Goal: Task Accomplishment & Management: Complete application form

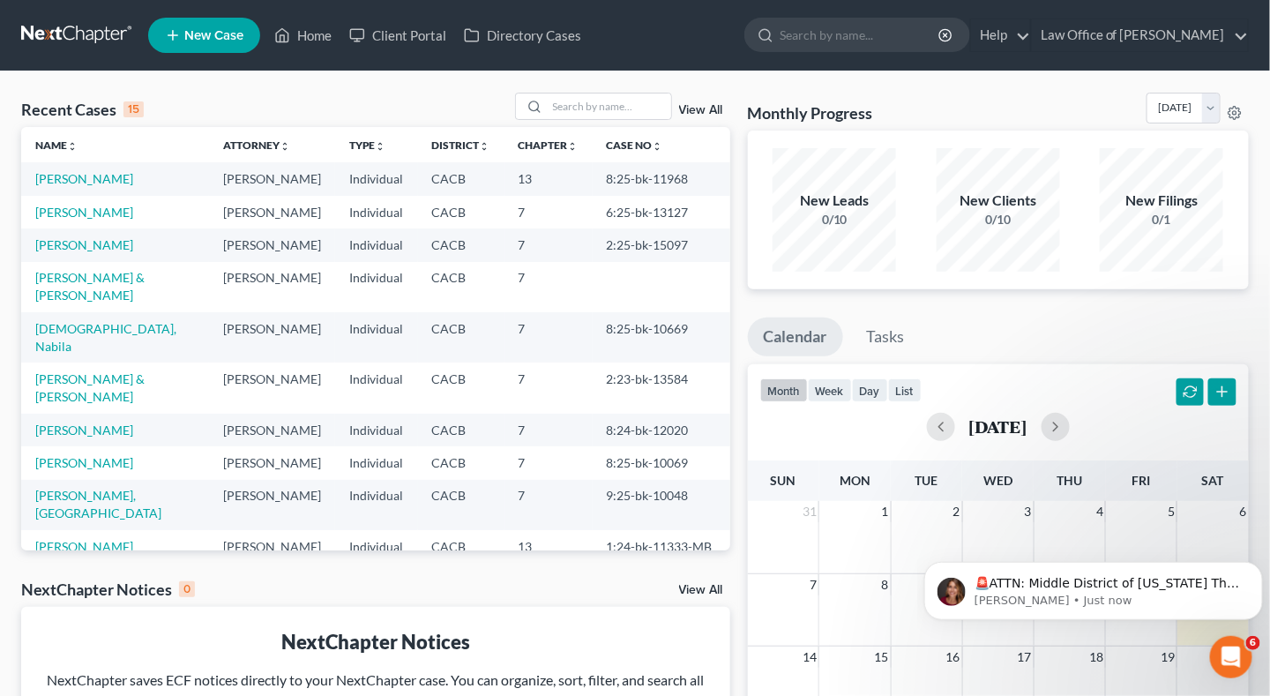
click at [210, 40] on span "New Case" at bounding box center [213, 35] width 59 height 13
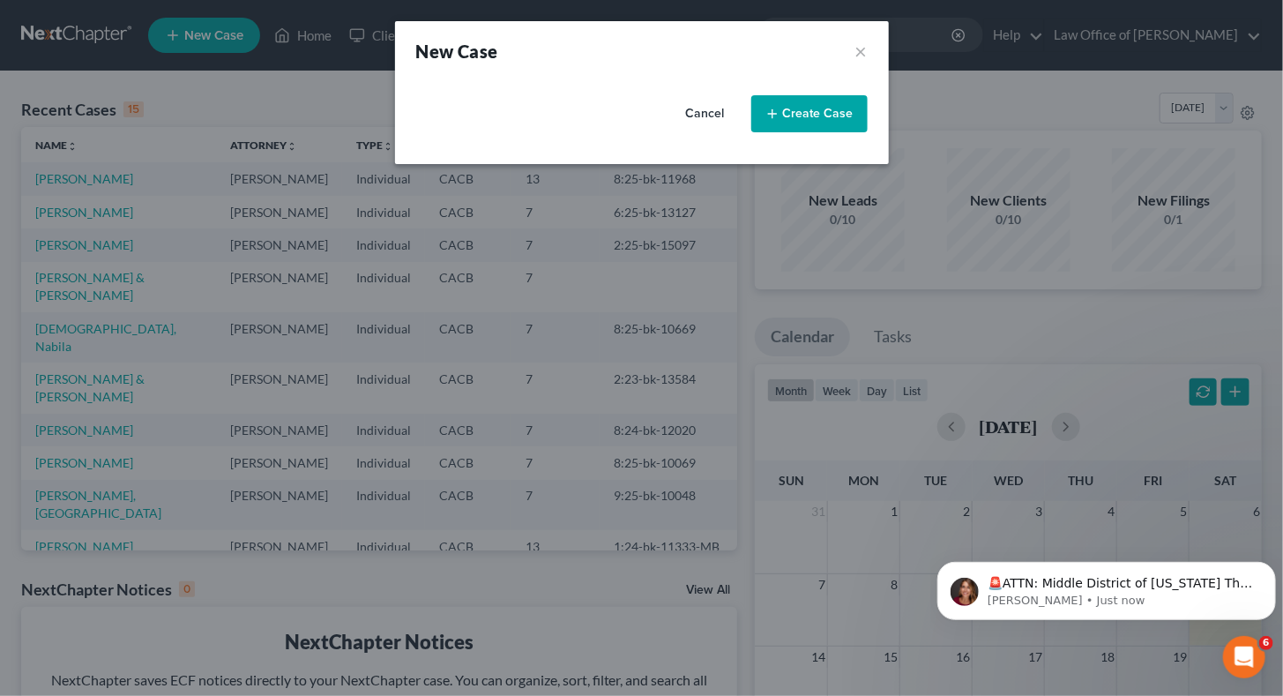
select select "7"
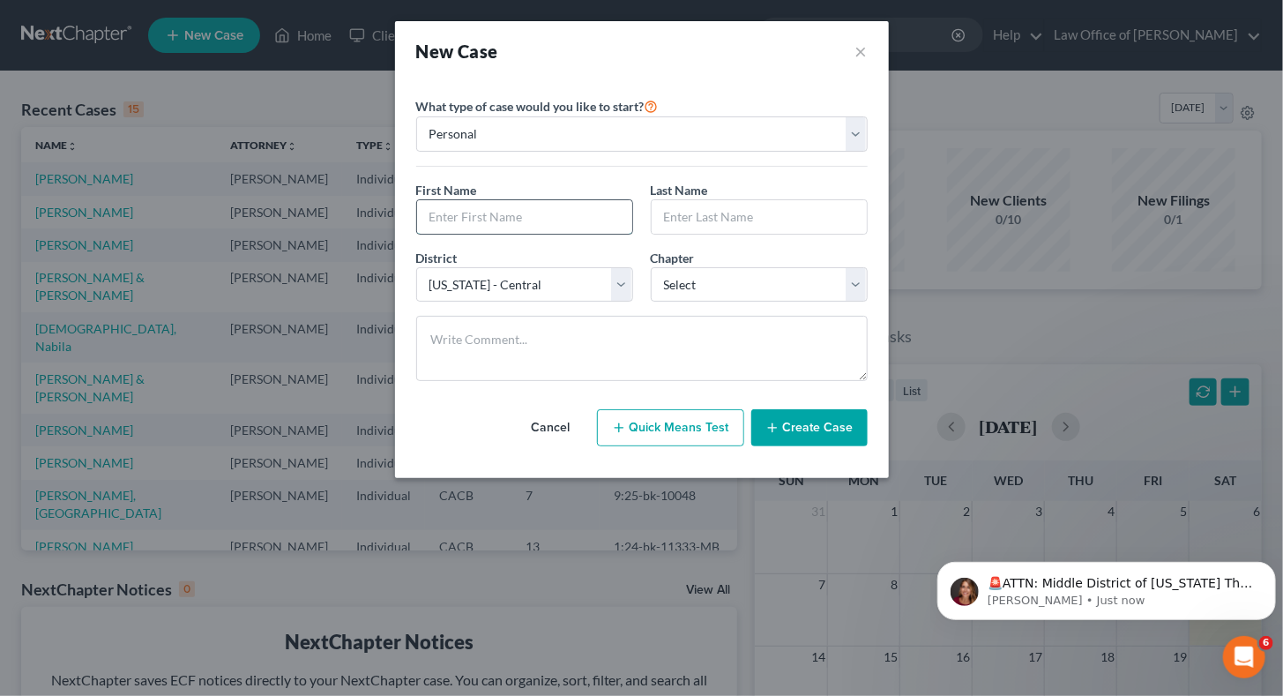
click at [527, 222] on input "text" at bounding box center [524, 217] width 215 height 34
type input "[PERSON_NAME]"
type input "C"
type input "[PERSON_NAME]"
click at [763, 286] on select "Select 7 11 12 13" at bounding box center [759, 284] width 217 height 35
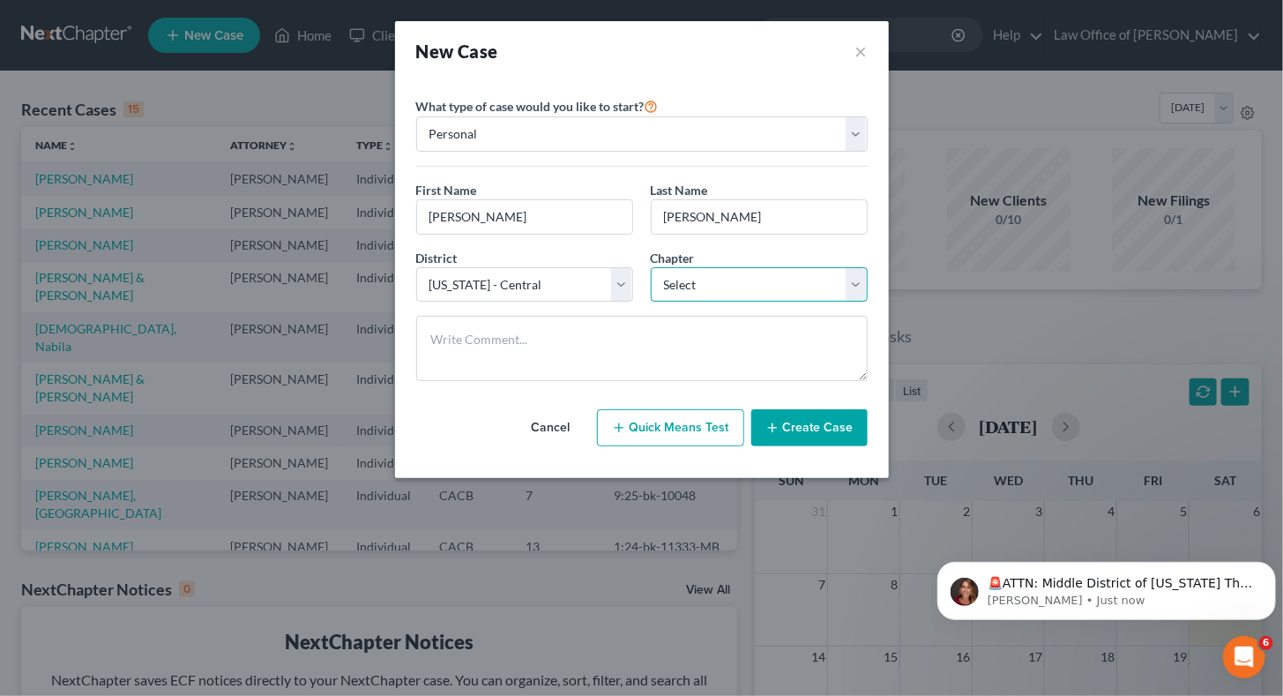
select select "0"
click at [651, 267] on select "Select 7 11 12 13" at bounding box center [759, 284] width 217 height 35
click at [806, 429] on button "Create Case" at bounding box center [809, 427] width 116 height 37
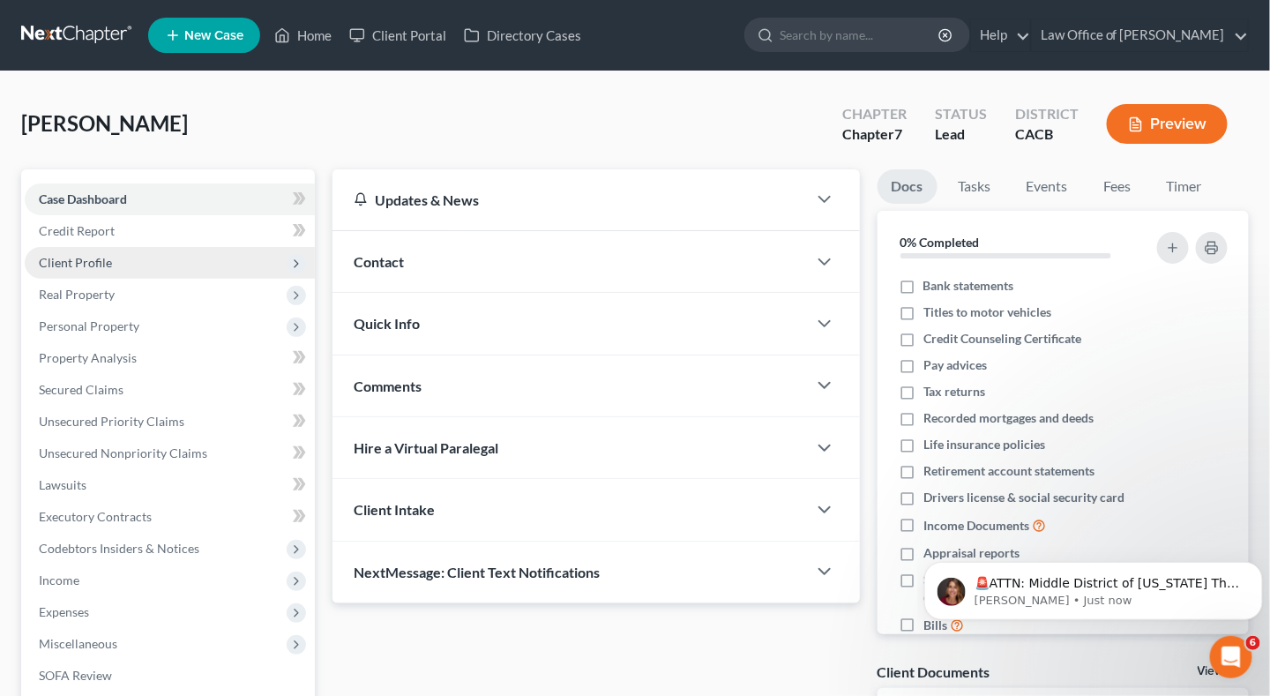
click at [55, 272] on span "Client Profile" at bounding box center [170, 263] width 290 height 32
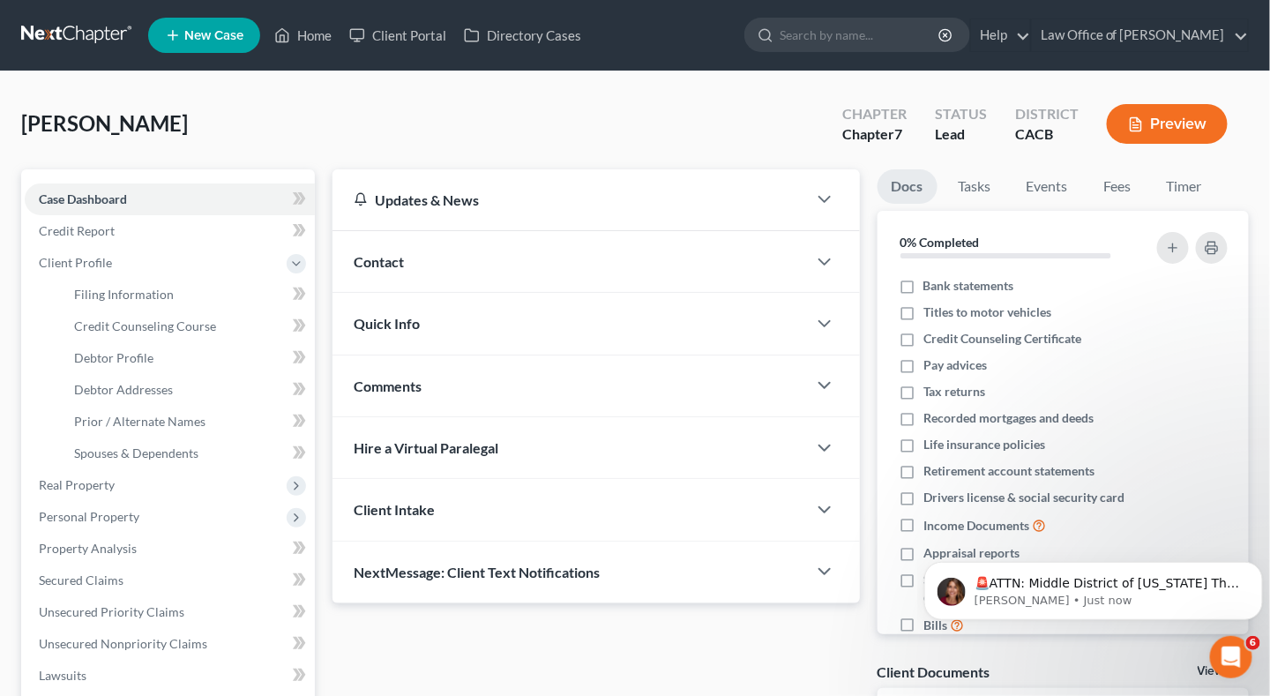
drag, startPoint x: 134, startPoint y: 305, endPoint x: 484, endPoint y: 270, distance: 351.8
click at [484, 270] on div "Contact" at bounding box center [569, 261] width 474 height 61
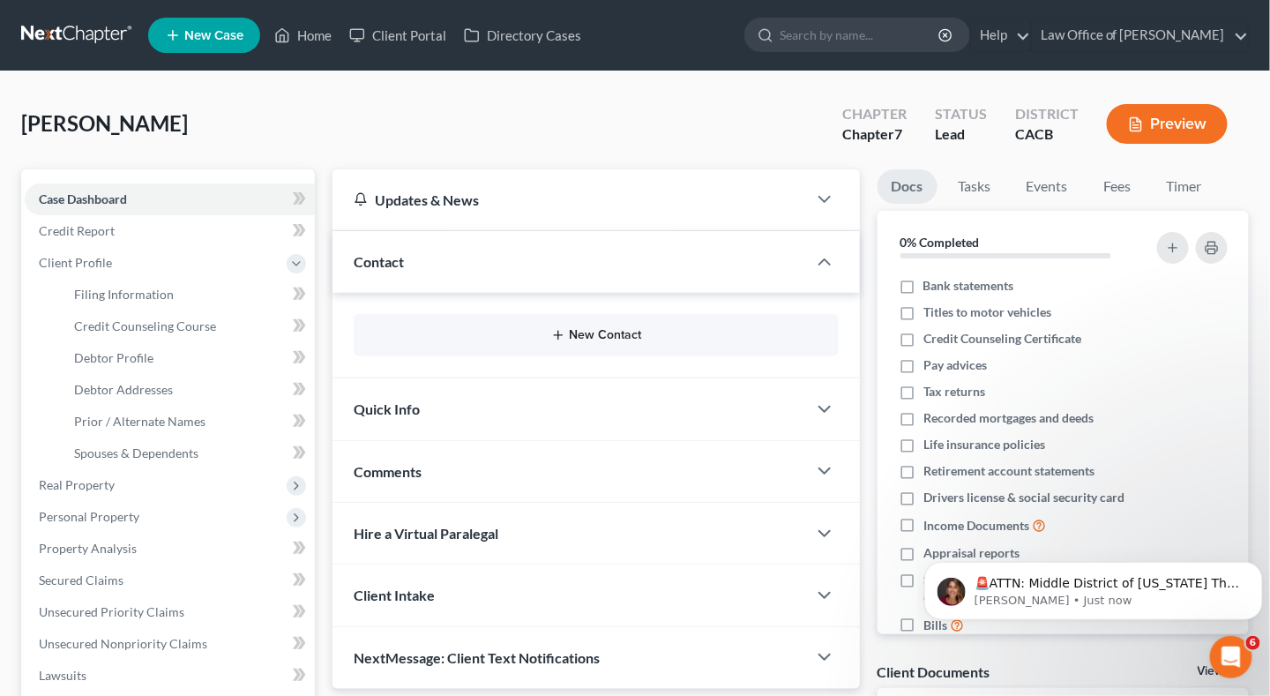
click at [600, 338] on button "New Contact" at bounding box center [596, 335] width 457 height 14
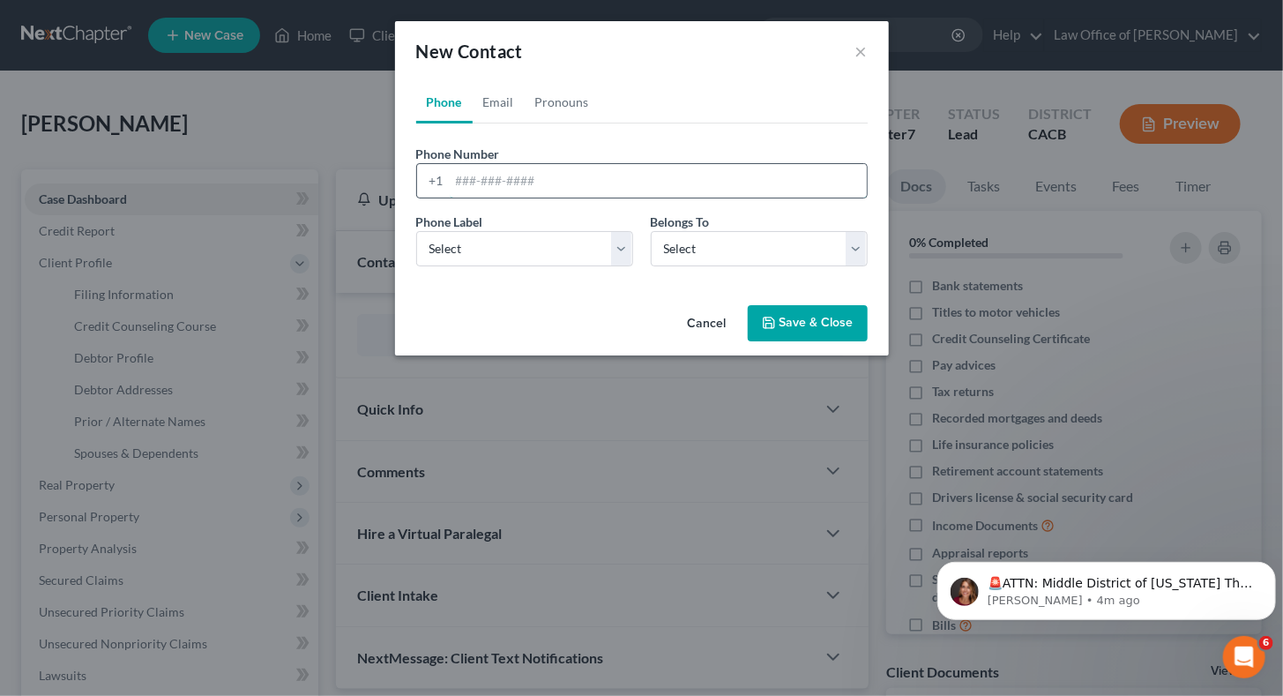
click at [470, 181] on input "tel" at bounding box center [658, 181] width 417 height 34
paste input "tel:[PHONE_NUMBER]"
drag, startPoint x: 488, startPoint y: 180, endPoint x: 411, endPoint y: 176, distance: 76.8
click at [411, 176] on div "Phone Number * +1 tel:[PHONE_NUMBER]" at bounding box center [641, 172] width 469 height 54
type input "[PHONE_NUMBER]"
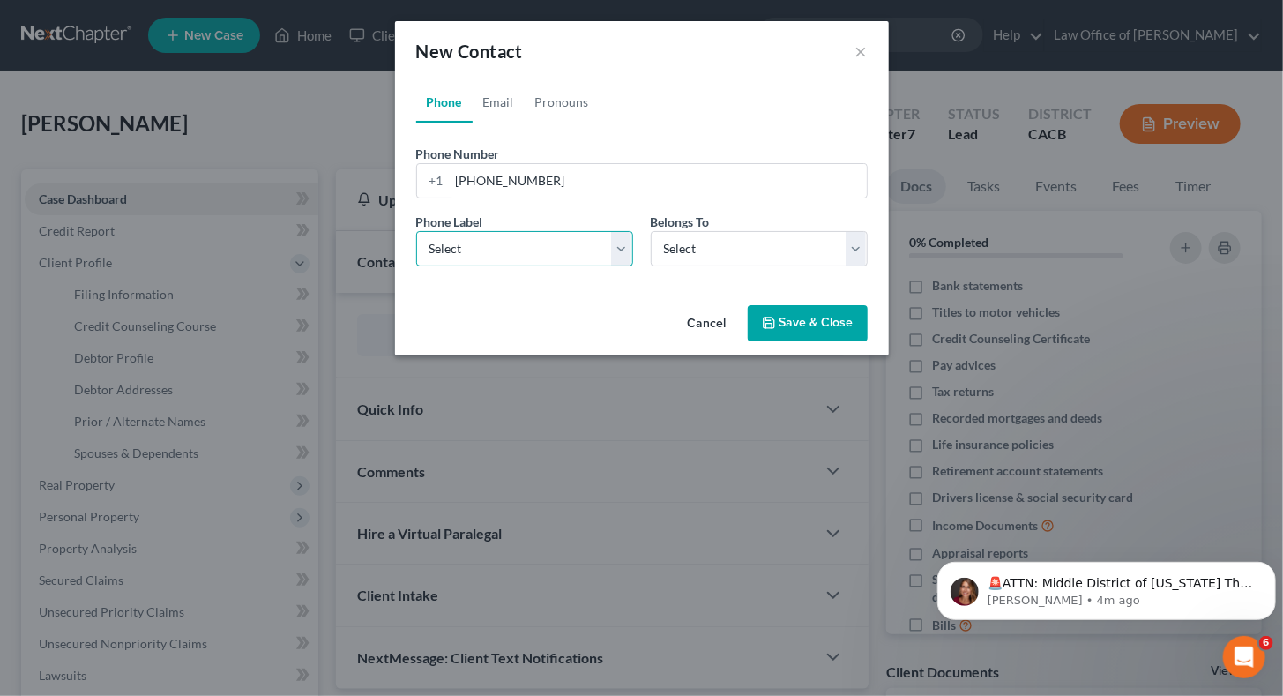
click at [511, 247] on select "Select Mobile Home Work Other" at bounding box center [524, 248] width 217 height 35
select select "0"
click at [416, 231] on select "Select Mobile Home Work Other" at bounding box center [524, 248] width 217 height 35
click at [720, 253] on select "Select Client Other" at bounding box center [759, 248] width 217 height 35
select select "0"
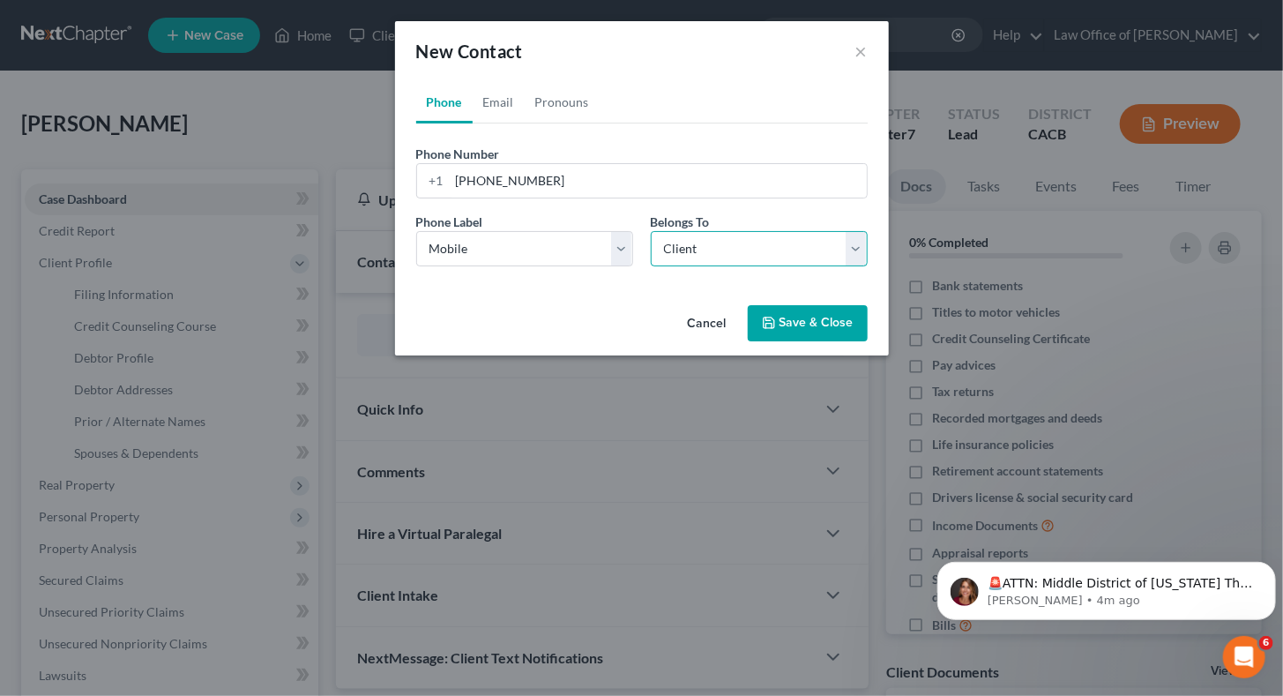
click at [651, 231] on select "Select Client Other" at bounding box center [759, 248] width 217 height 35
drag, startPoint x: 815, startPoint y: 335, endPoint x: 459, endPoint y: 93, distance: 430.4
click at [451, 95] on div "New Contact × Phone Email Pronouns Phone Number * [PHONE_NUMBER] Ext. Phone Lab…" at bounding box center [642, 188] width 494 height 334
click at [495, 105] on link "Email" at bounding box center [499, 102] width 52 height 42
click at [494, 185] on input "email" at bounding box center [658, 181] width 417 height 34
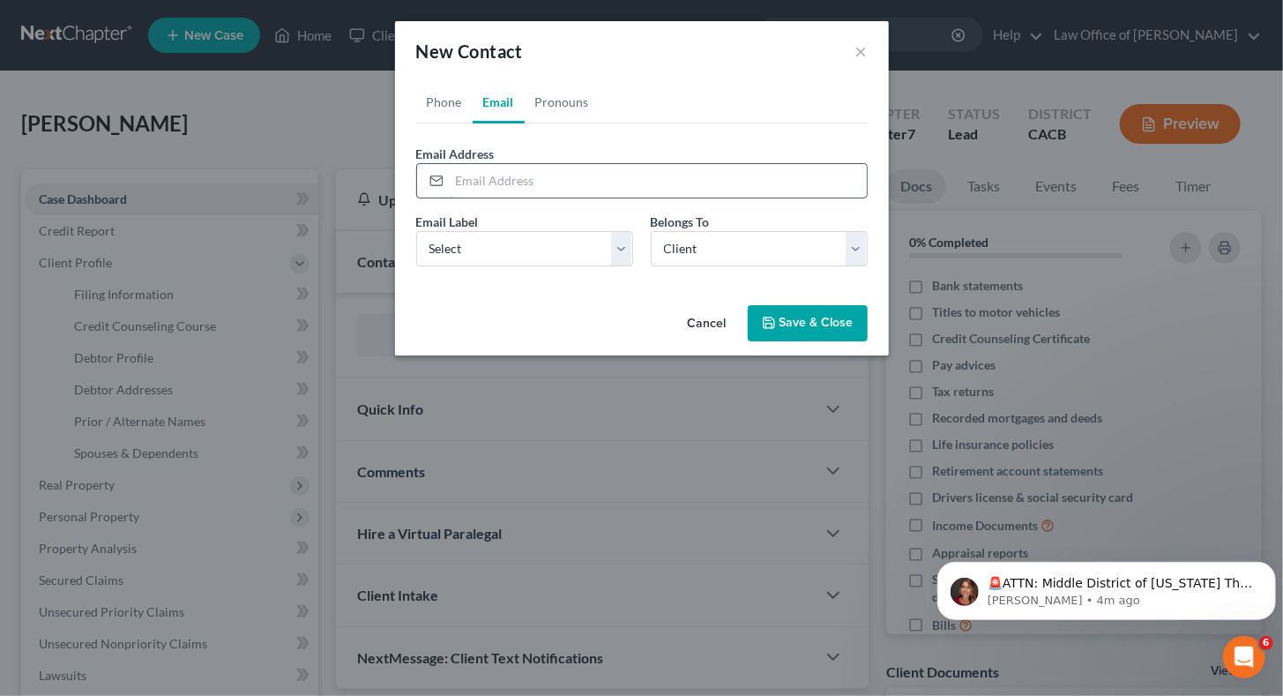
paste input "[EMAIL_ADDRESS][DOMAIN_NAME]"
type input "[EMAIL_ADDRESS][DOMAIN_NAME]"
click at [548, 244] on select "Select Home Work Other" at bounding box center [524, 248] width 217 height 35
select select "0"
click at [416, 231] on select "Select Home Work Other" at bounding box center [524, 248] width 217 height 35
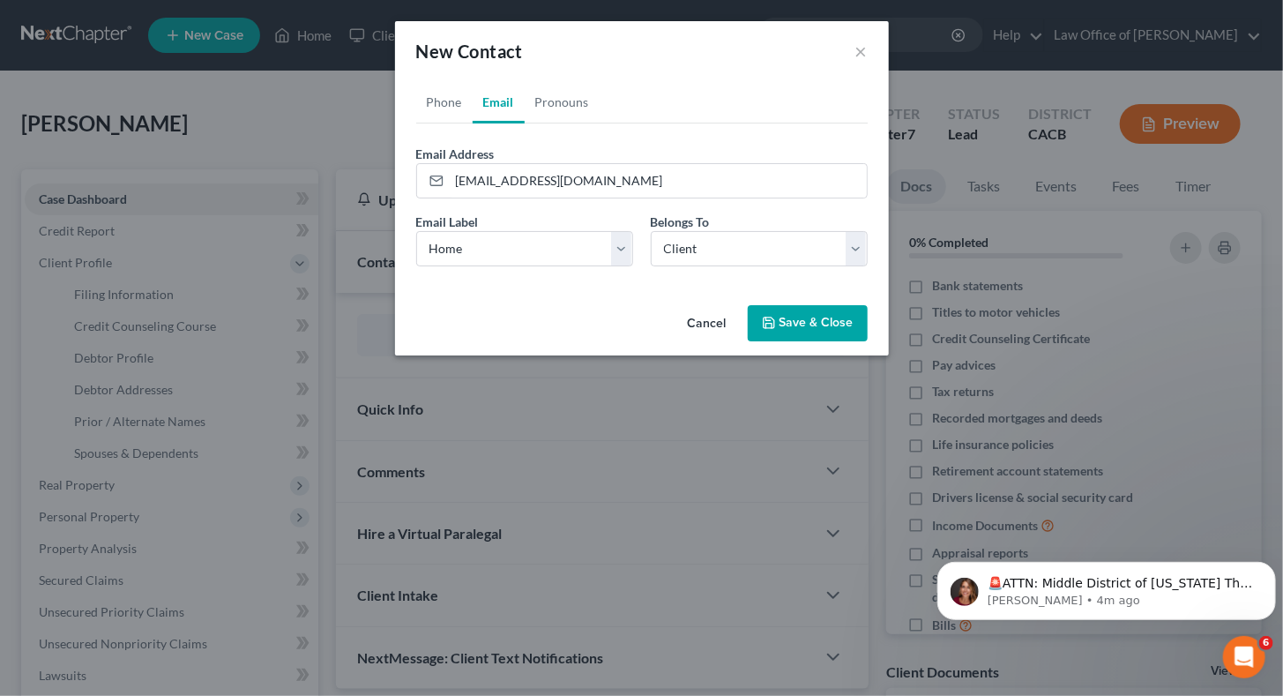
click at [794, 327] on button "Save & Close" at bounding box center [808, 323] width 120 height 37
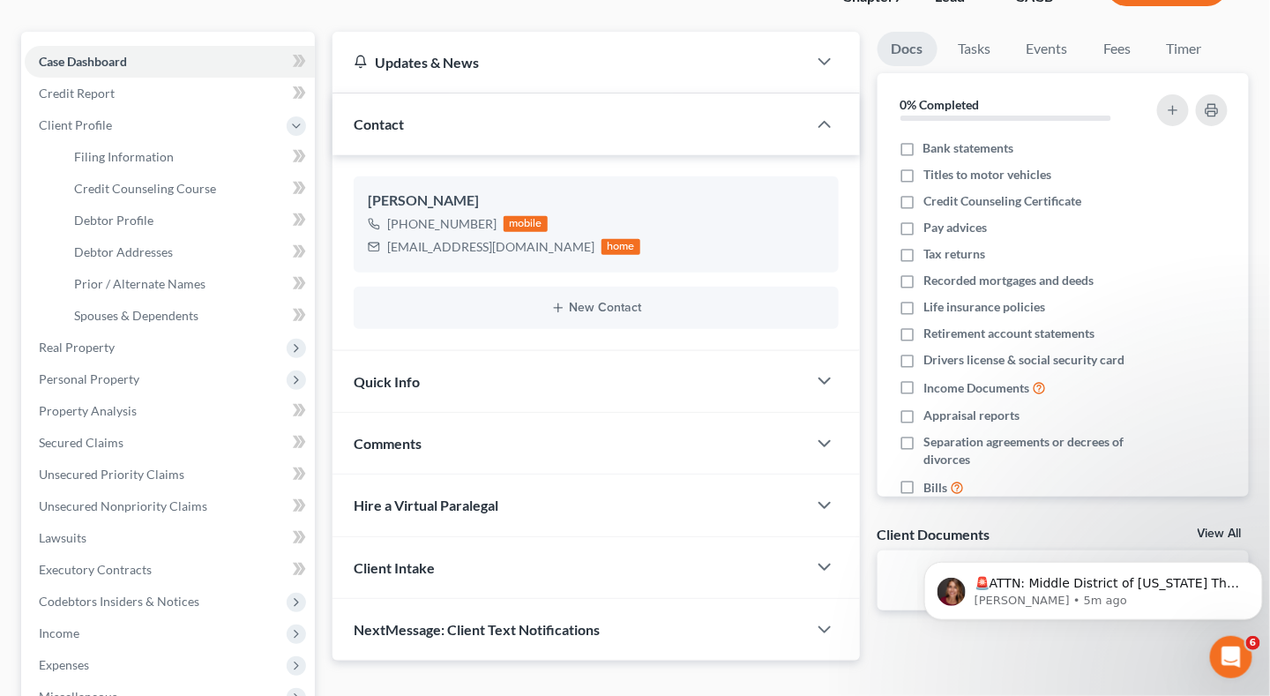
scroll to position [176, 0]
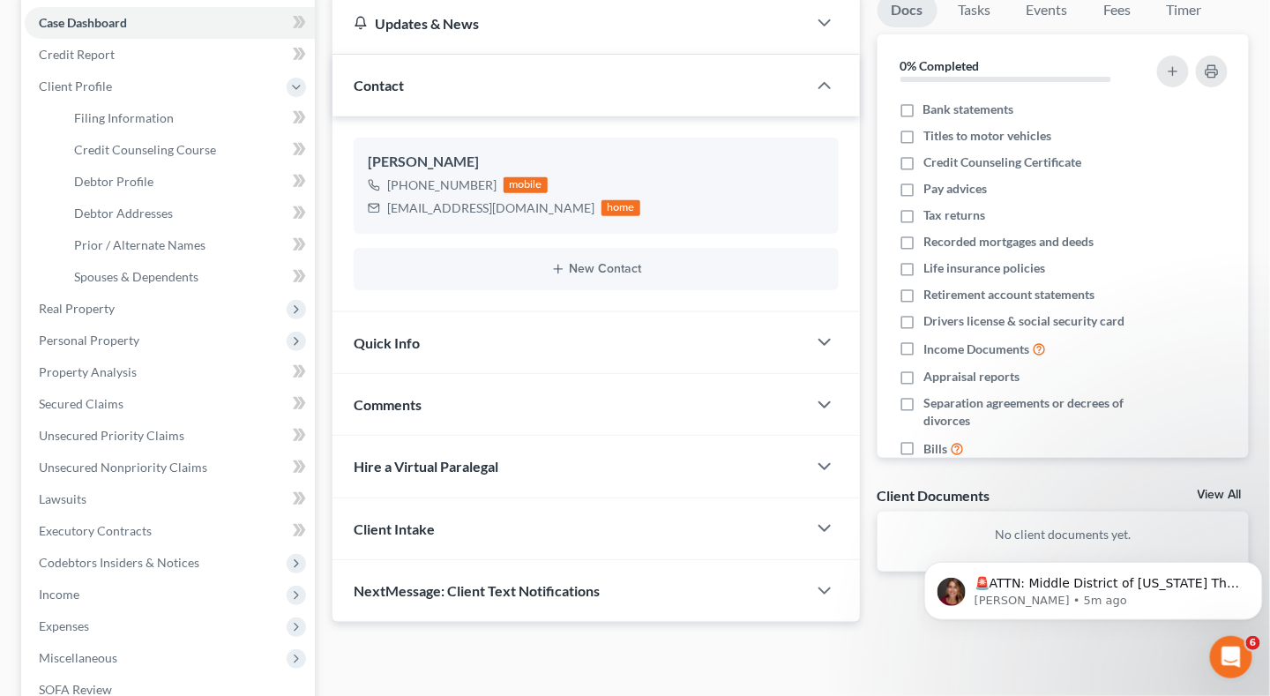
click at [500, 465] on div "Hire a Virtual Paralegal" at bounding box center [569, 466] width 474 height 61
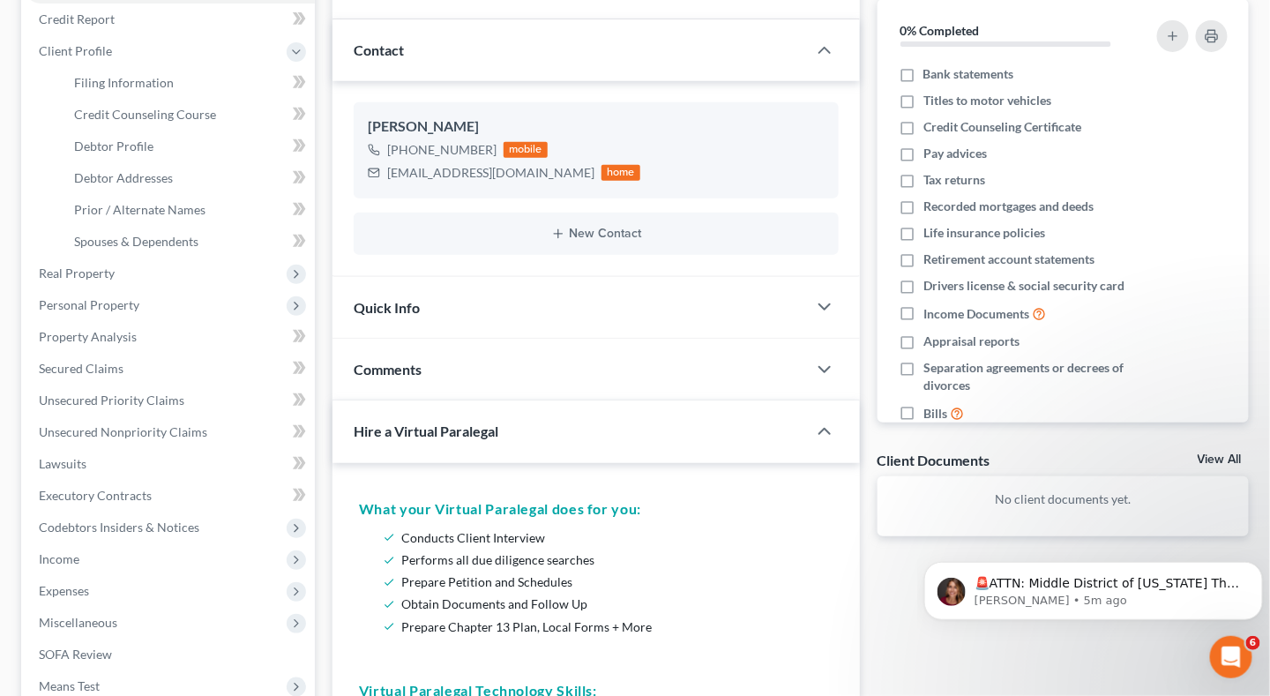
scroll to position [88, 0]
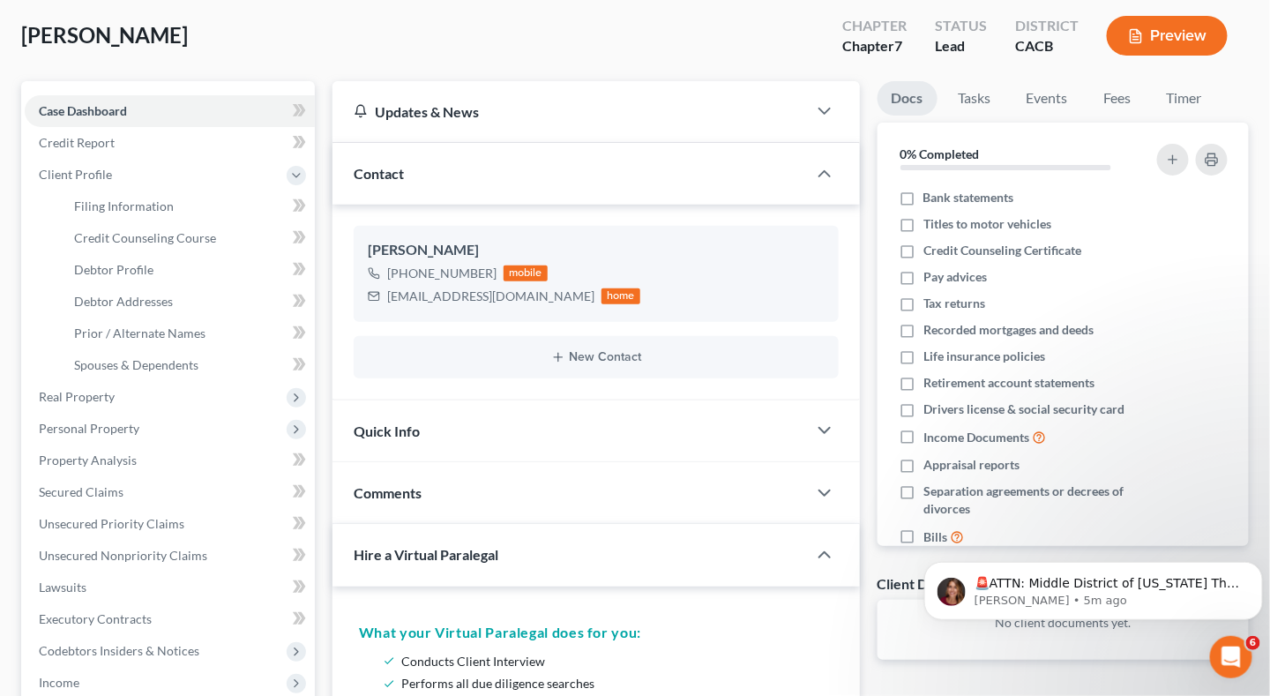
click at [706, 563] on div "Hire a Virtual Paralegal" at bounding box center [557, 554] width 450 height 61
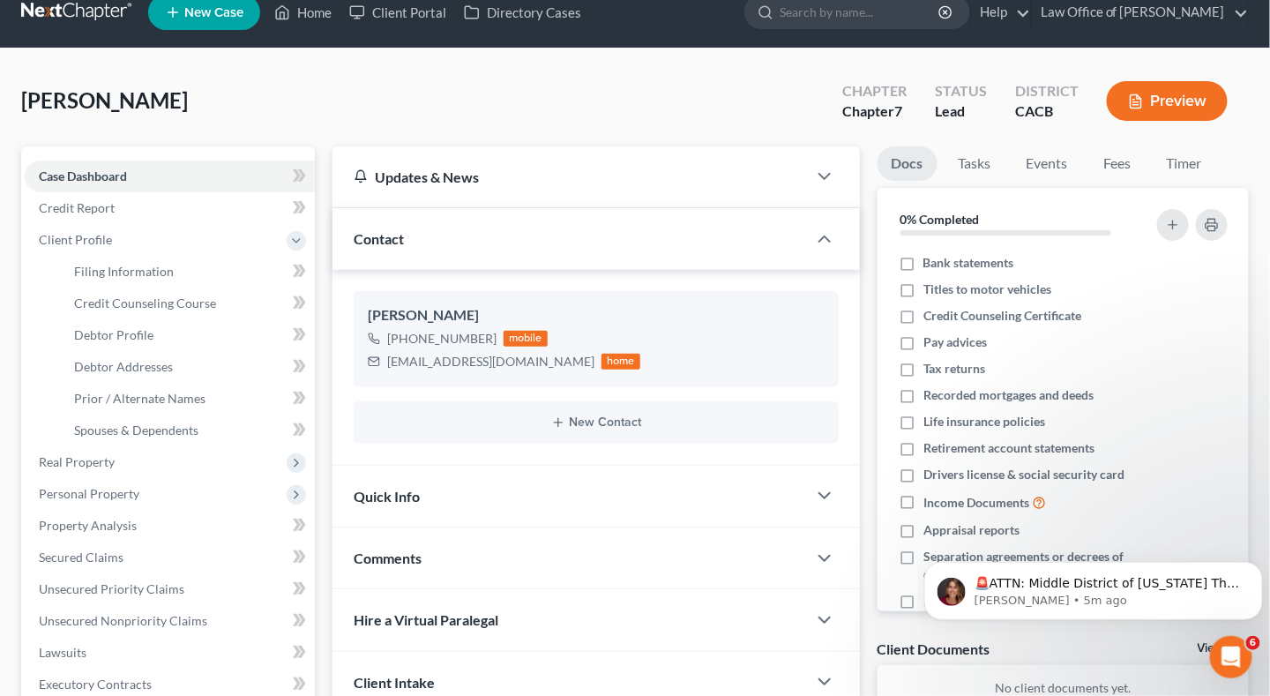
scroll to position [0, 0]
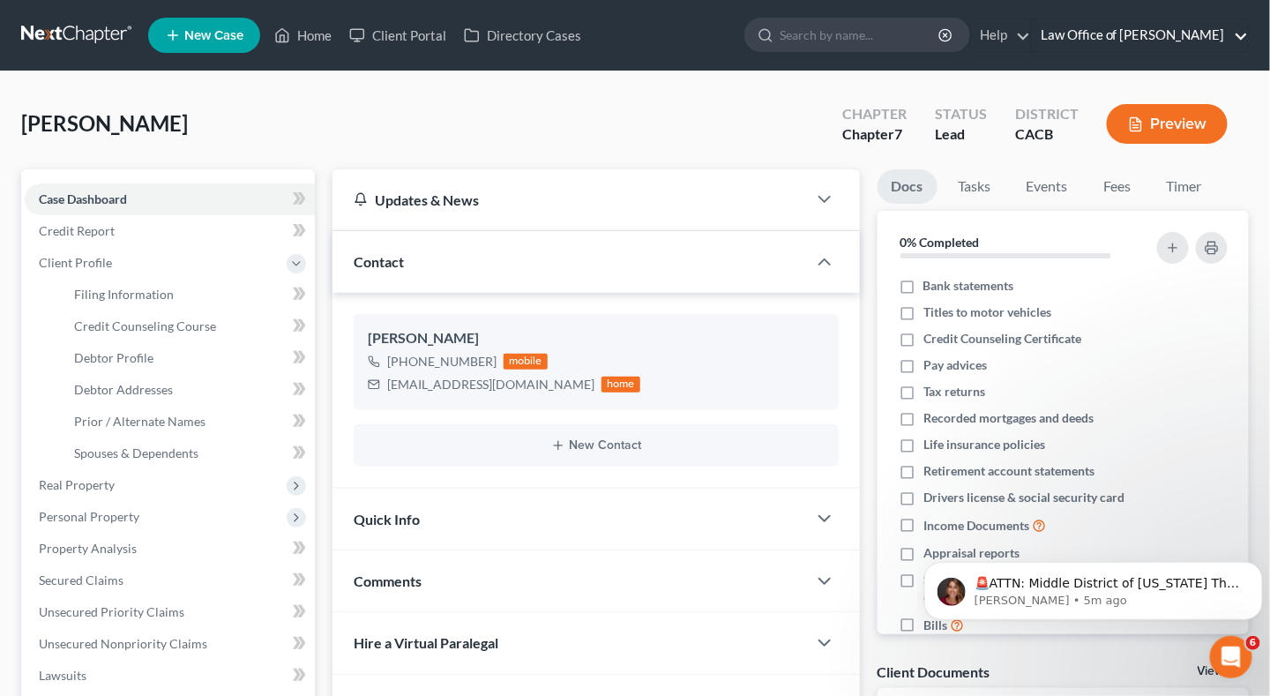
click at [1247, 35] on link "Law Office of [PERSON_NAME]" at bounding box center [1140, 35] width 216 height 32
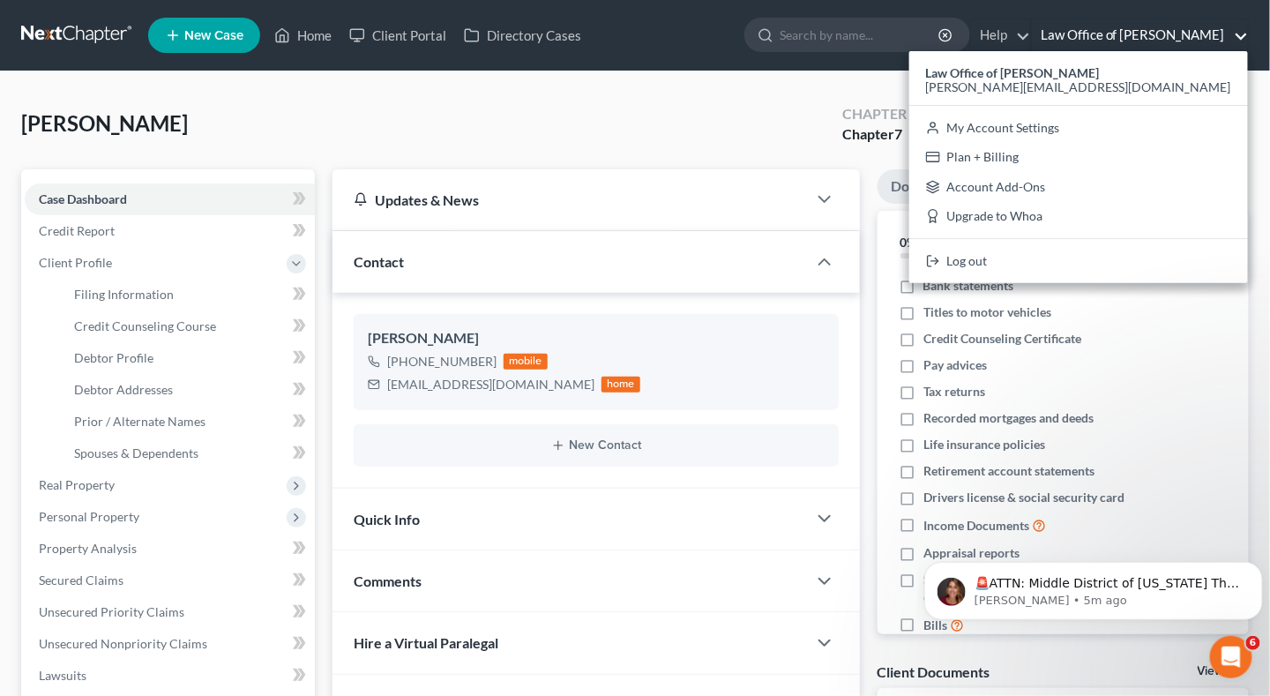
click at [592, 120] on div "[PERSON_NAME] Upgraded Chapter Chapter 7 Status Lead District CACB Preview" at bounding box center [634, 131] width 1227 height 77
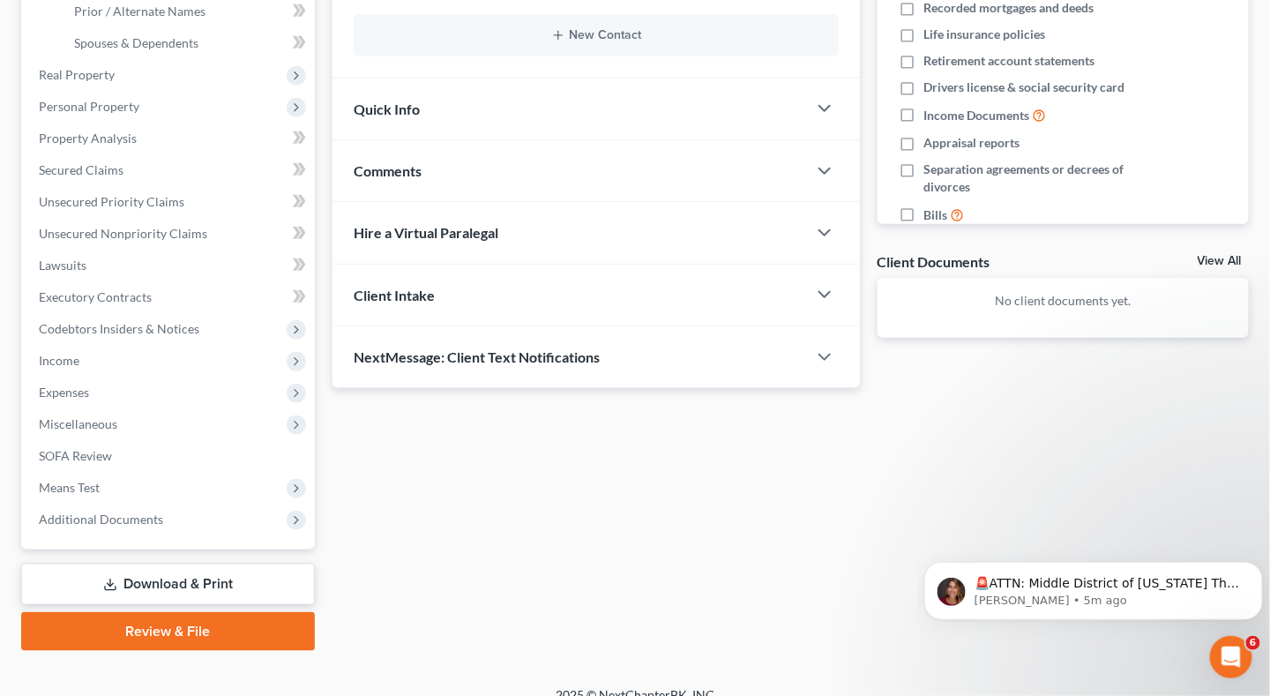
scroll to position [429, 0]
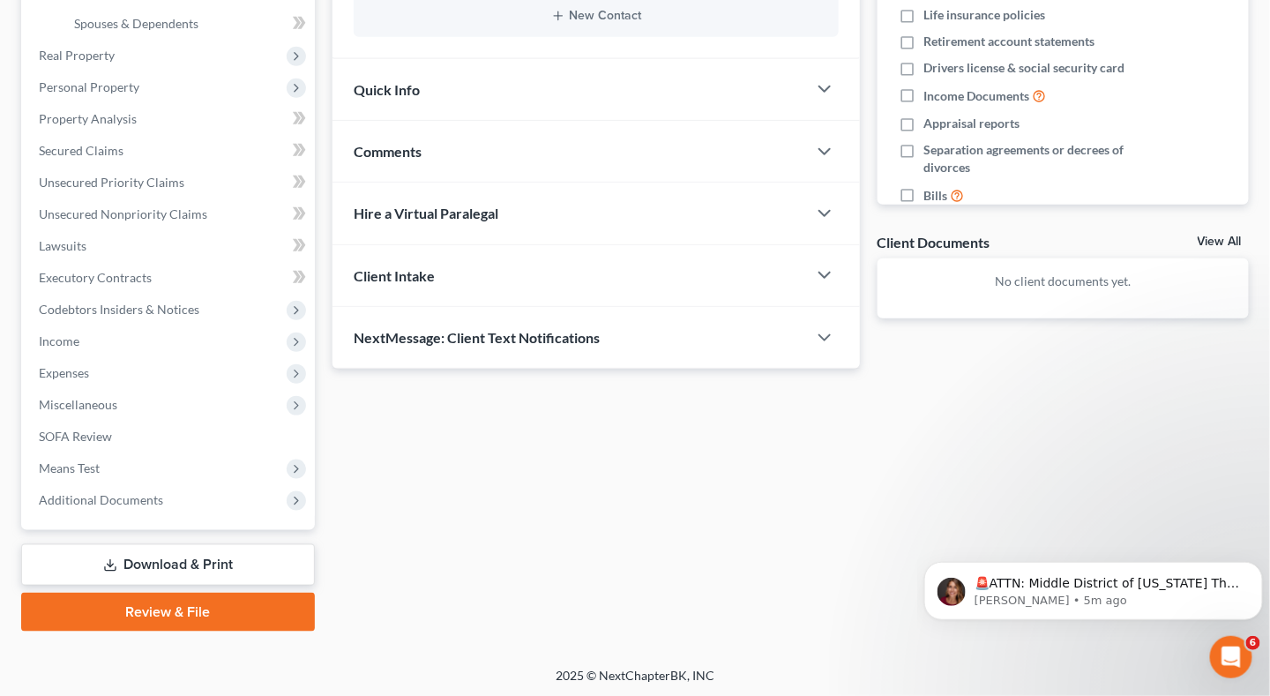
click at [380, 275] on span "Client Intake" at bounding box center [394, 275] width 81 height 17
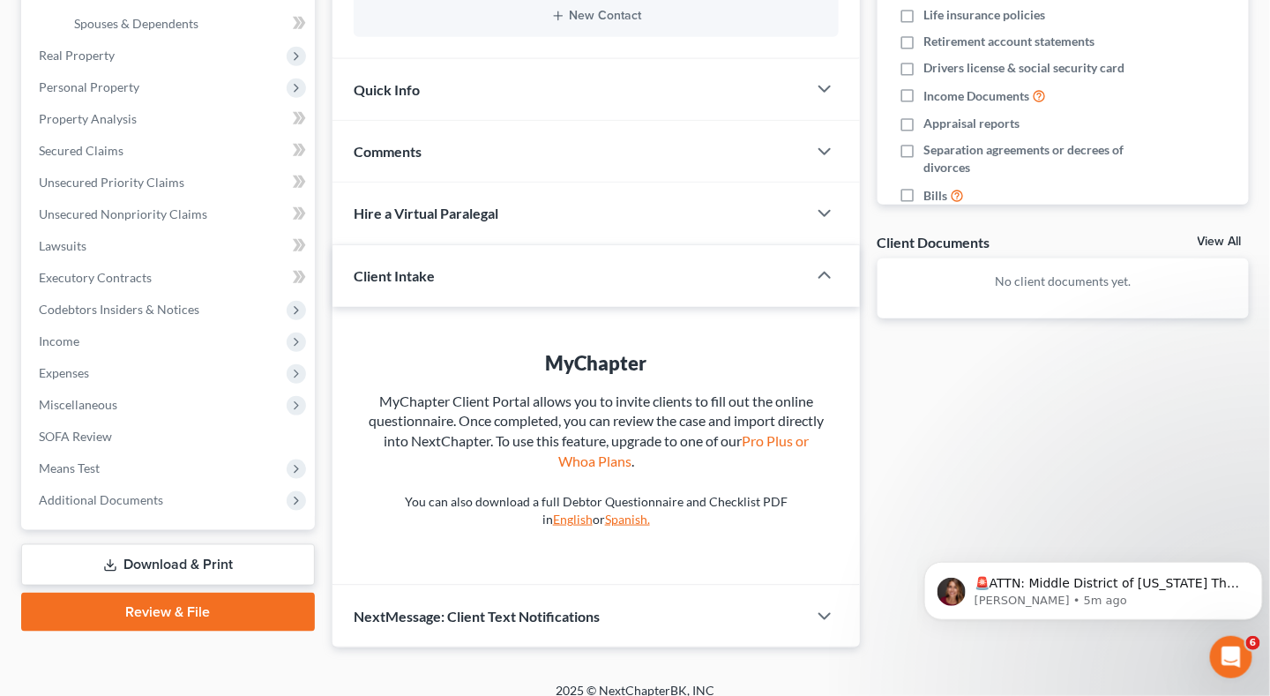
click at [380, 275] on span "Client Intake" at bounding box center [394, 275] width 81 height 17
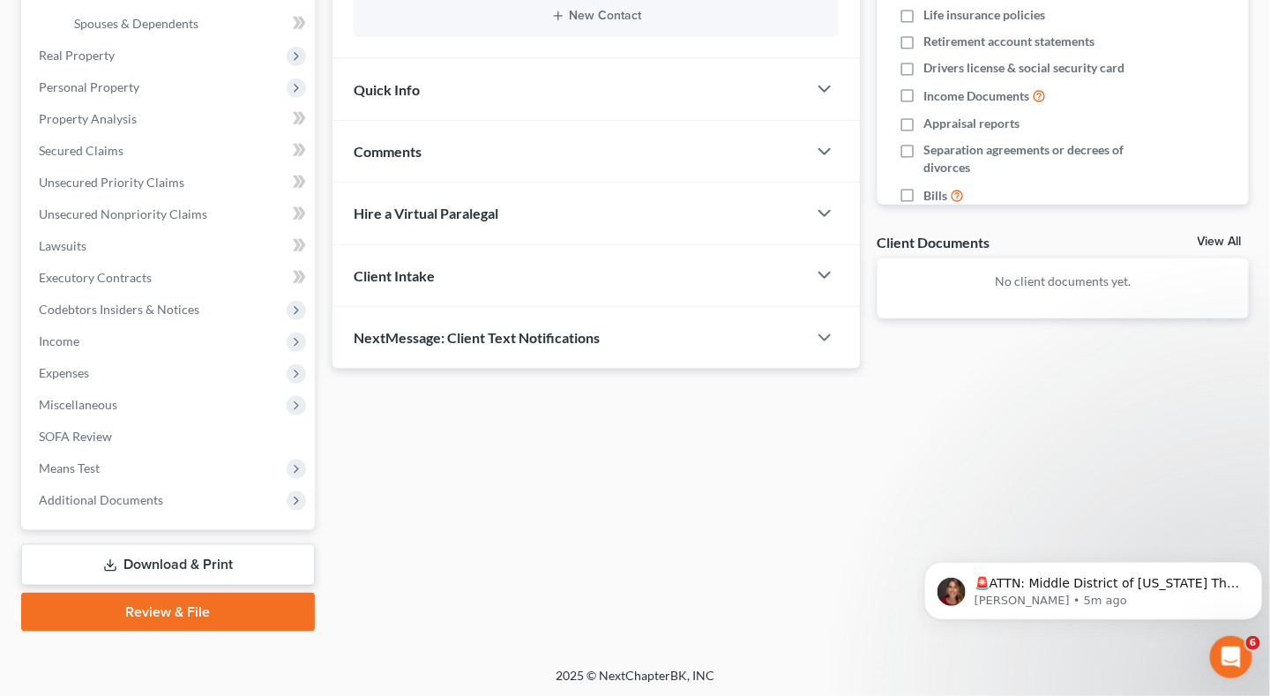
click at [386, 220] on div "Hire a Virtual Paralegal" at bounding box center [569, 213] width 474 height 61
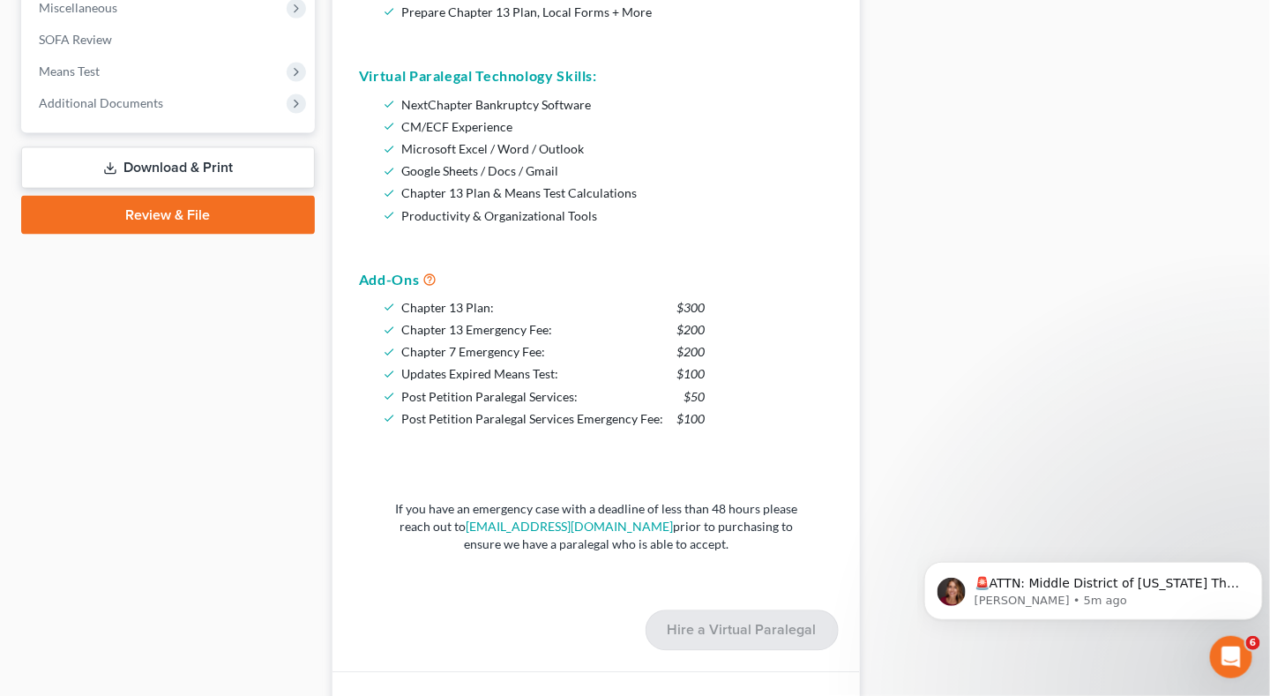
scroll to position [870, 0]
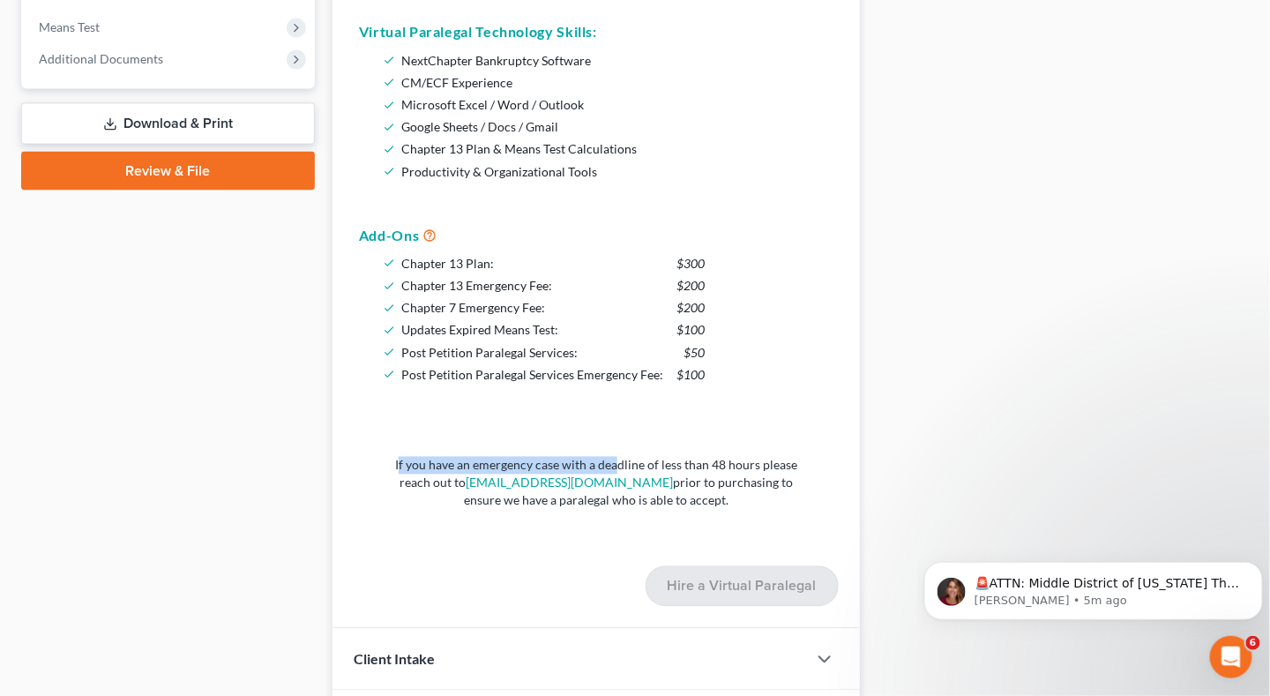
drag, startPoint x: 402, startPoint y: 462, endPoint x: 620, endPoint y: 458, distance: 217.8
click at [620, 458] on p "If you have an emergency case with a deadline of less than 48 hours please reac…" at bounding box center [596, 483] width 418 height 53
click at [737, 469] on p "If you have an emergency case with a deadline of less than 48 hours please reac…" at bounding box center [596, 483] width 418 height 53
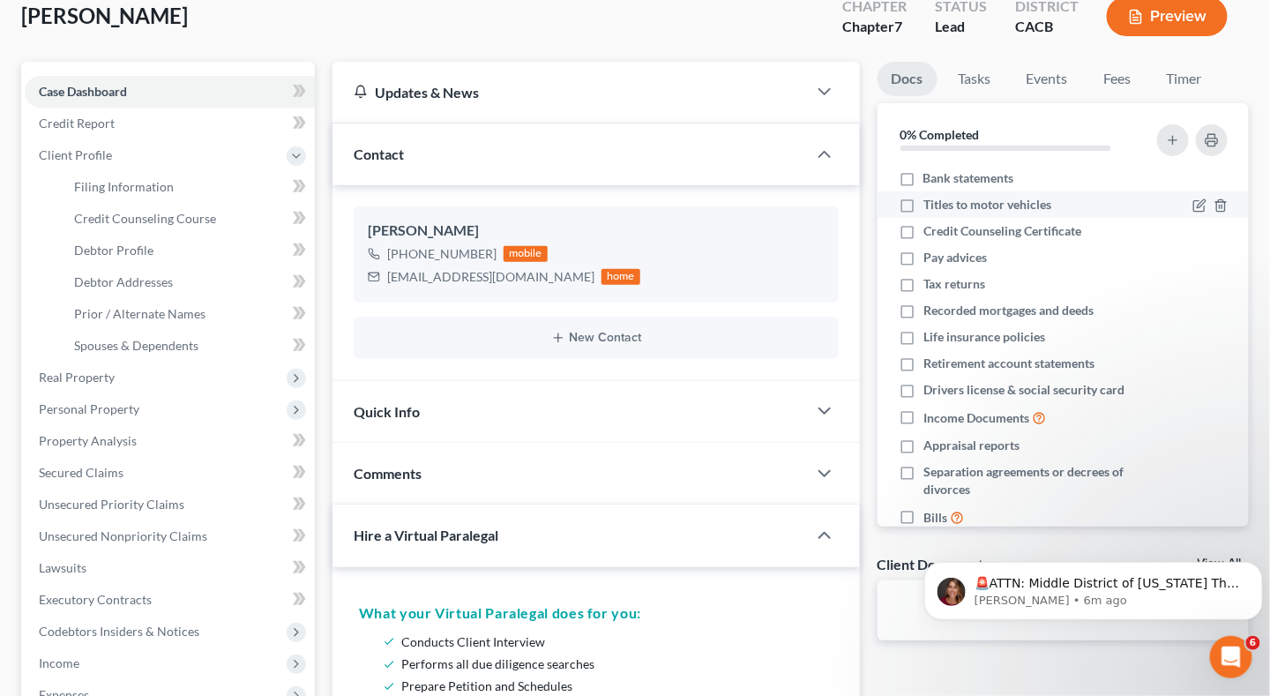
scroll to position [0, 0]
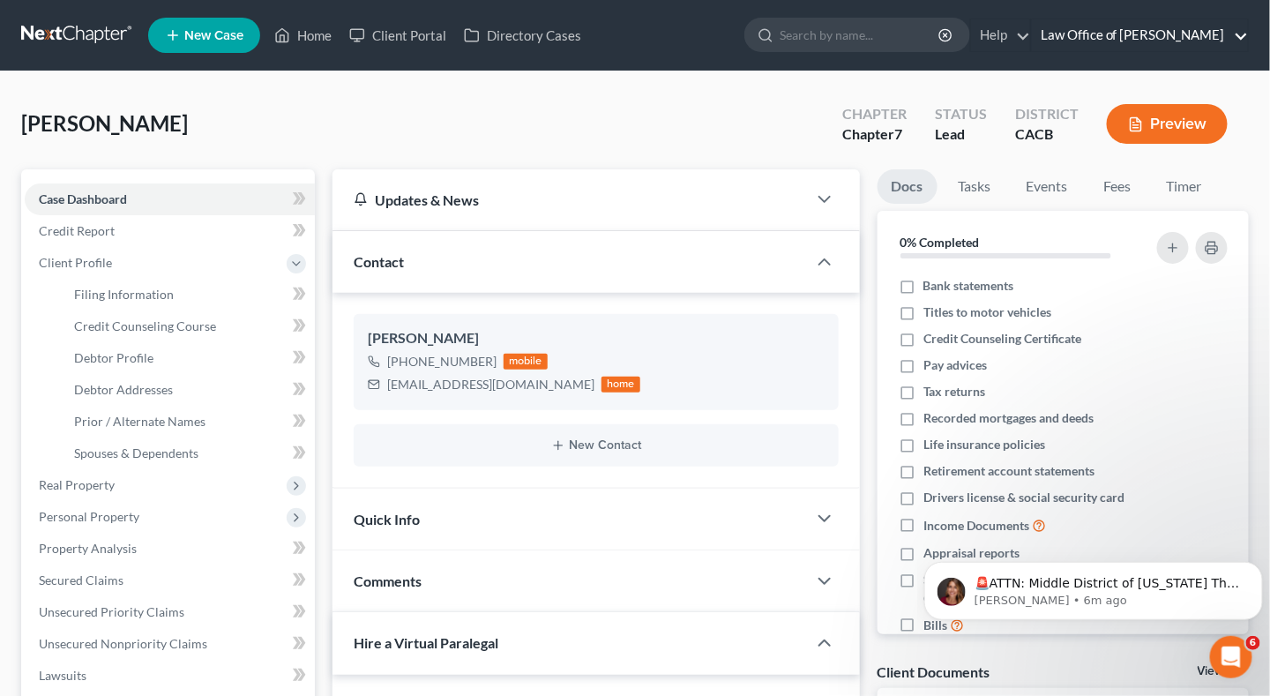
click at [1248, 34] on link "Law Office of [PERSON_NAME]" at bounding box center [1140, 35] width 216 height 32
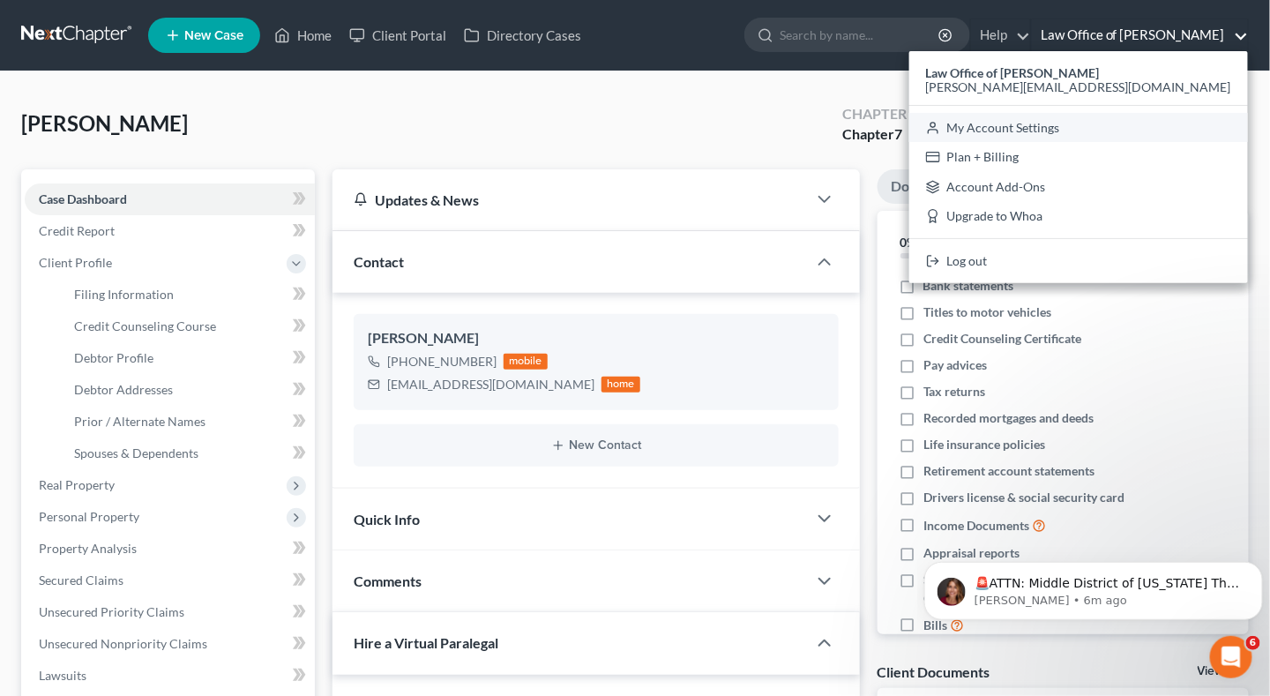
click at [1190, 122] on link "My Account Settings" at bounding box center [1078, 128] width 339 height 30
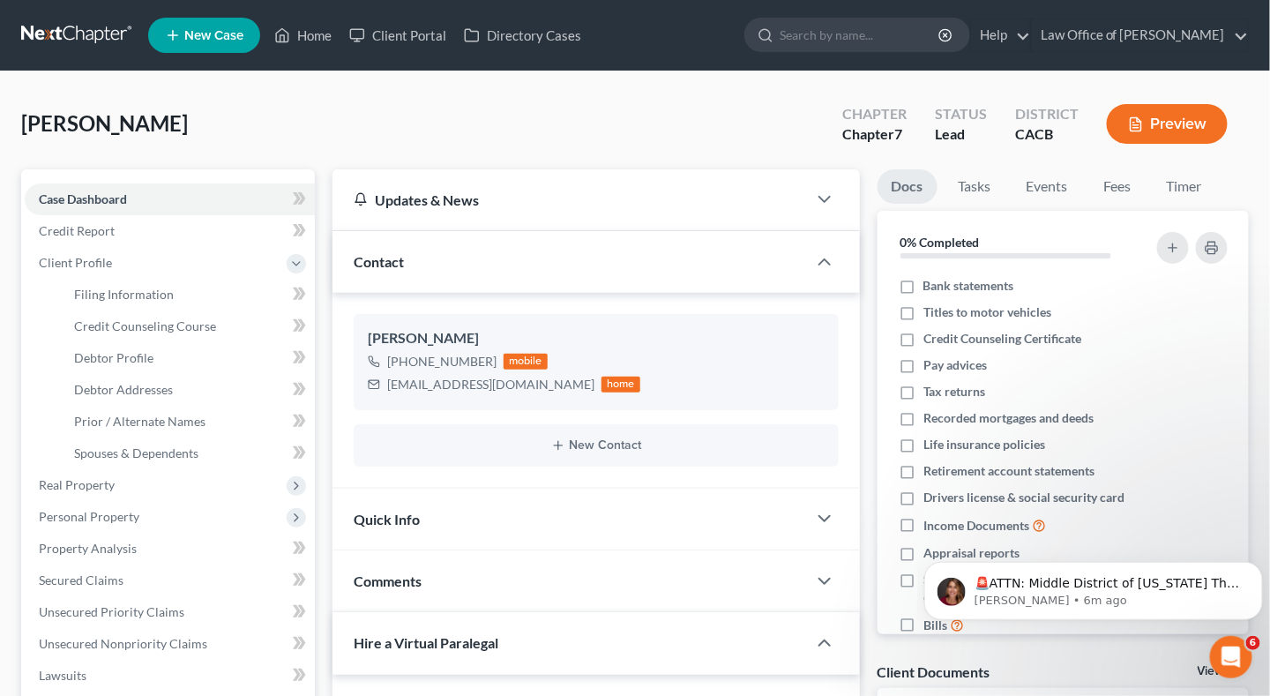
select select "7"
select select "29"
select select "4"
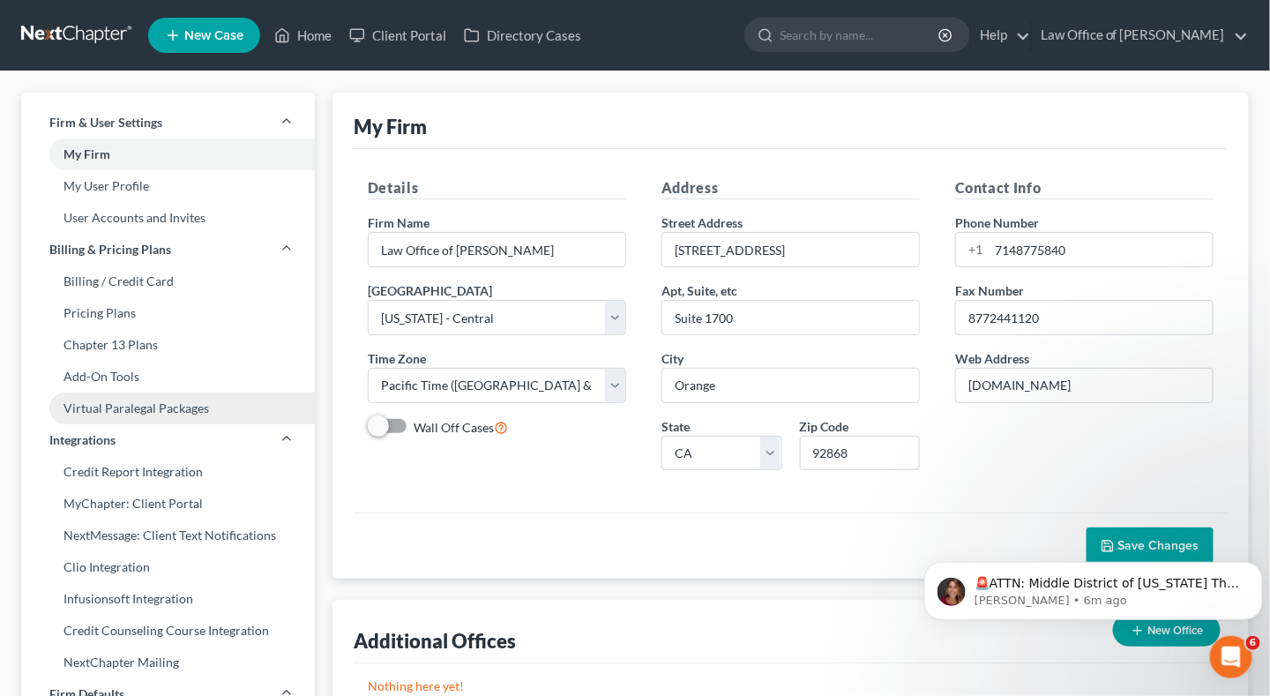
click at [118, 418] on link "Virtual Paralegal Packages" at bounding box center [168, 408] width 294 height 32
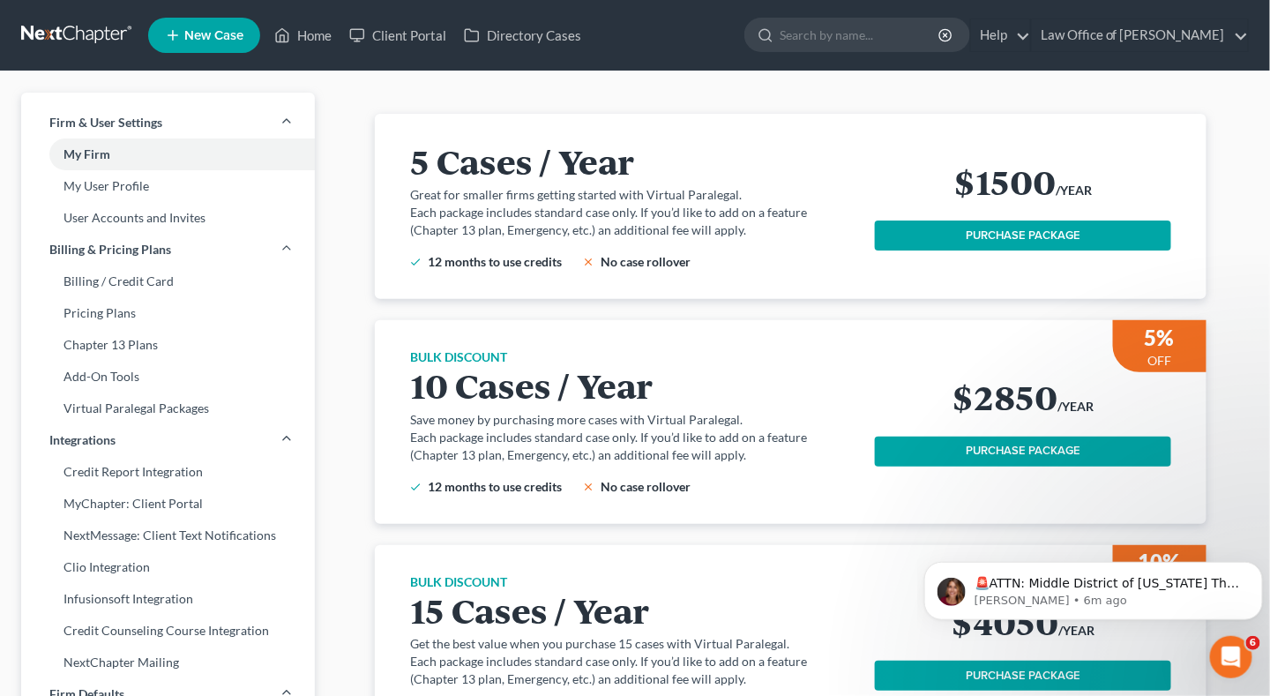
drag, startPoint x: 690, startPoint y: 455, endPoint x: 484, endPoint y: 331, distance: 240.9
click at [484, 331] on div "BULK DISCOUNT 10 Cases / Year Save money by purchasing more cases with Virtual …" at bounding box center [790, 421] width 789 height 203
click at [100, 309] on link "Pricing Plans" at bounding box center [168, 313] width 294 height 32
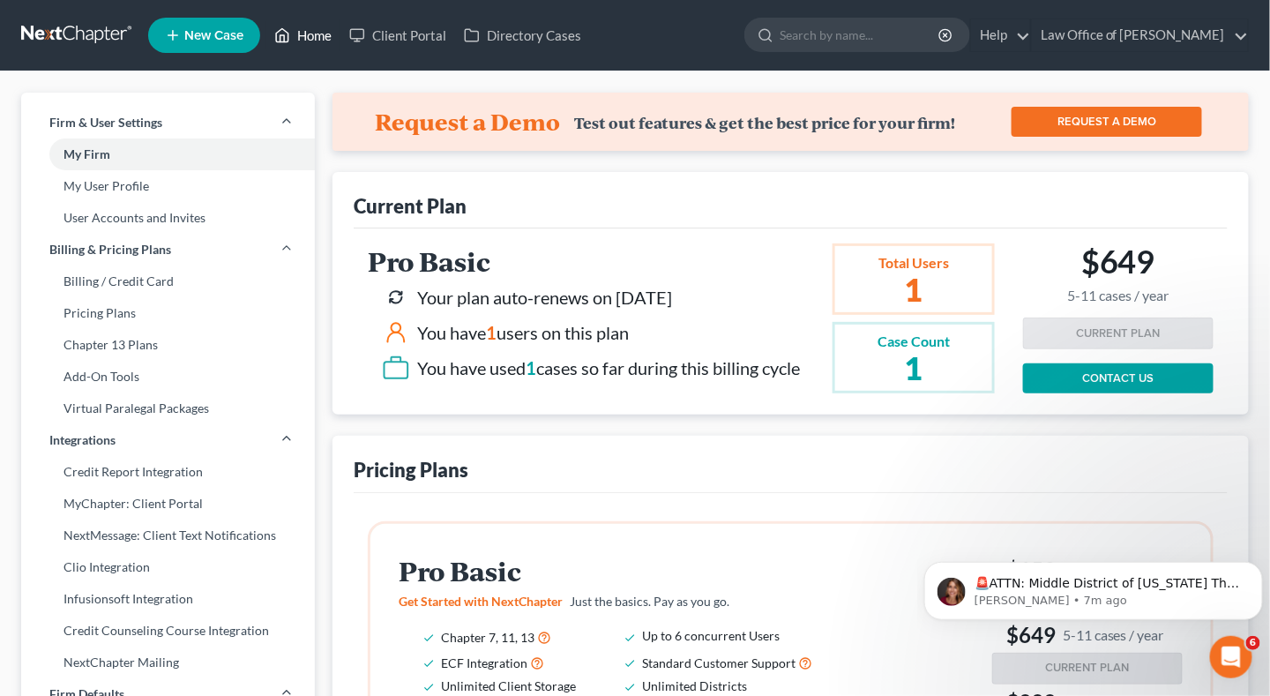
click at [323, 26] on link "Home" at bounding box center [302, 35] width 75 height 32
